Goal: Transaction & Acquisition: Obtain resource

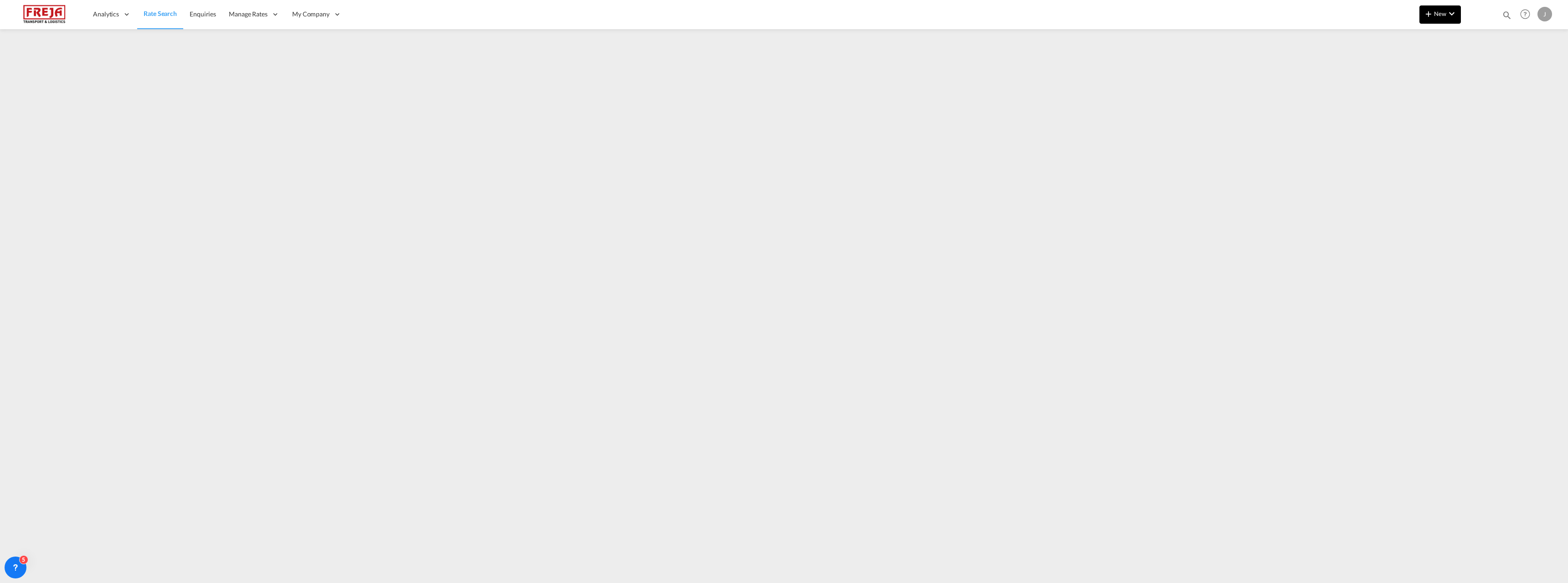
click at [1432, 9] on md-icon "icon-plus 400-fg" at bounding box center [1429, 13] width 11 height 11
click at [1482, 68] on span "Ratesheet" at bounding box center [1477, 68] width 10 height 18
click at [1445, 11] on span "New" at bounding box center [1440, 13] width 34 height 7
click at [1476, 65] on span "Ratesheet" at bounding box center [1477, 68] width 10 height 18
click at [1435, 12] on span "New" at bounding box center [1440, 13] width 34 height 7
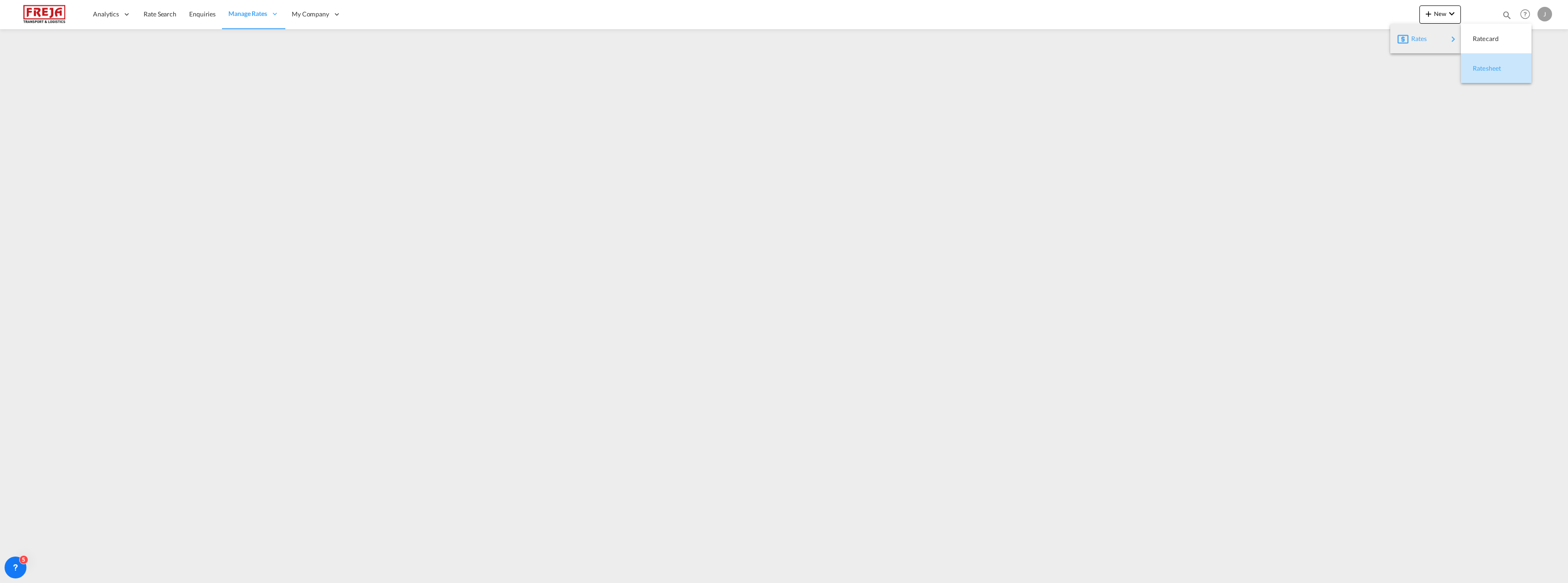
click at [1471, 63] on div "Ratesheet" at bounding box center [1496, 68] width 56 height 23
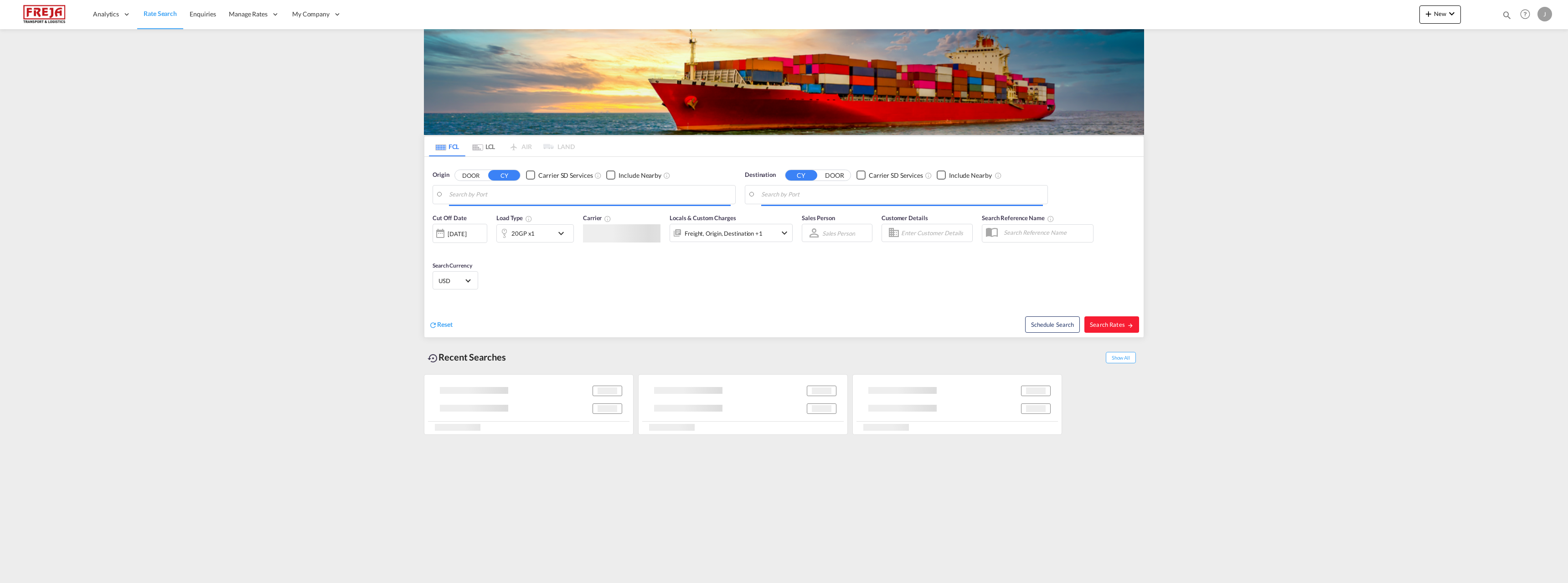
type input "[GEOGRAPHIC_DATA] ([GEOGRAPHIC_DATA]), [GEOGRAPHIC_DATA]"
type input "[GEOGRAPHIC_DATA], [GEOGRAPHIC_DATA]"
